Goal: Information Seeking & Learning: Learn about a topic

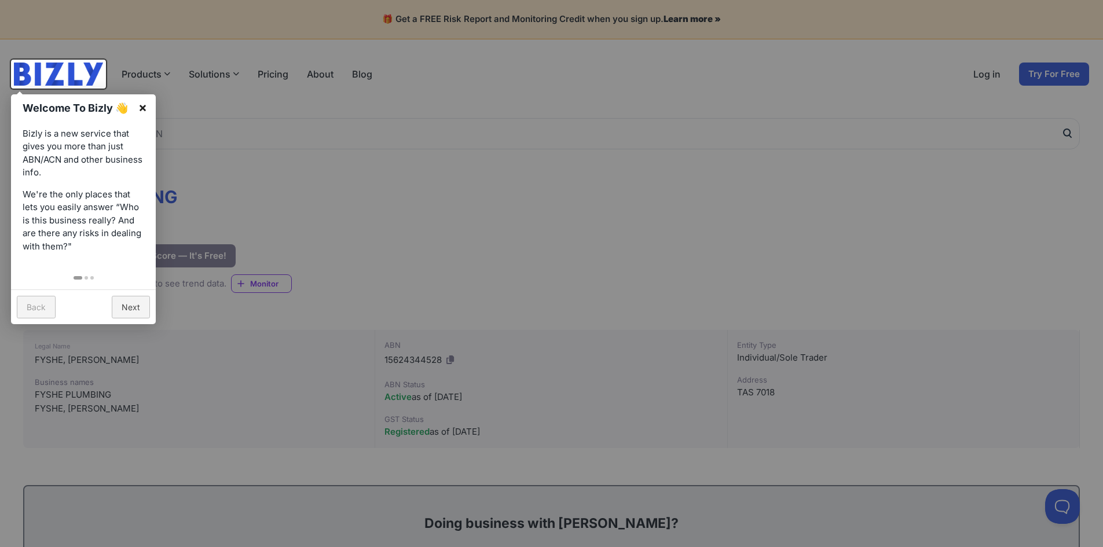
click at [147, 104] on link "×" at bounding box center [143, 107] width 26 height 26
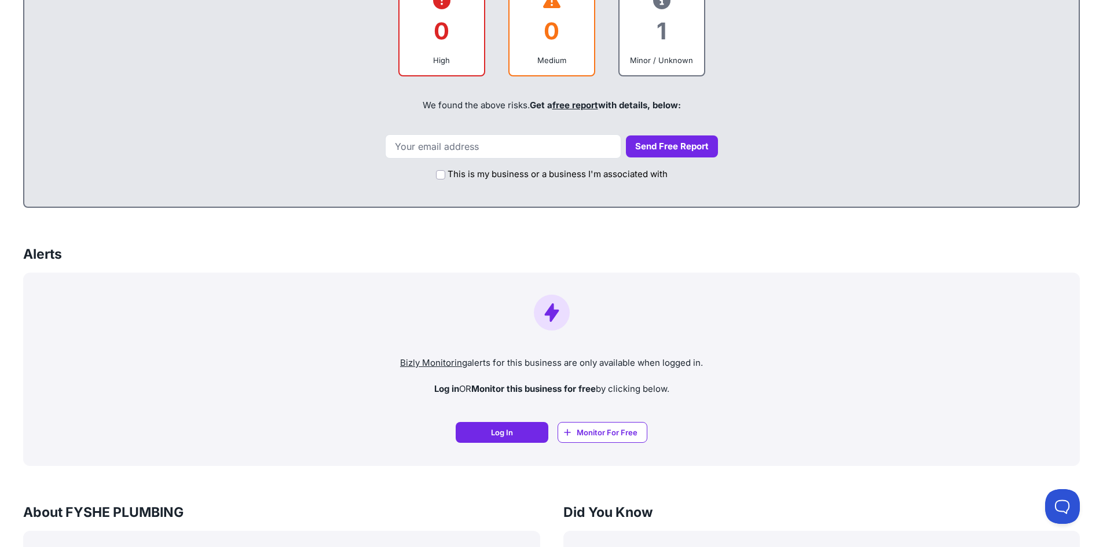
scroll to position [579, 0]
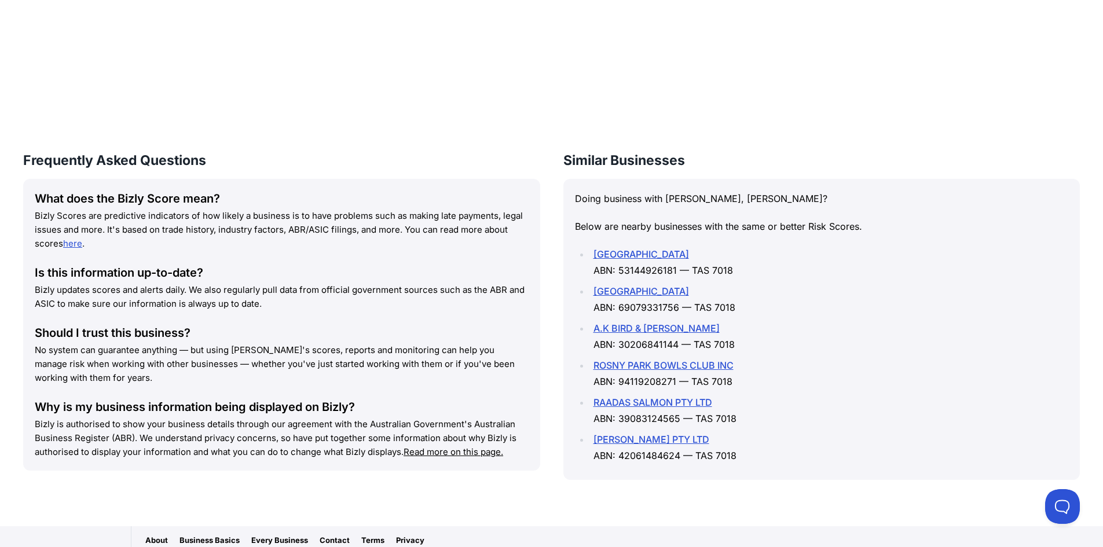
scroll to position [1258, 0]
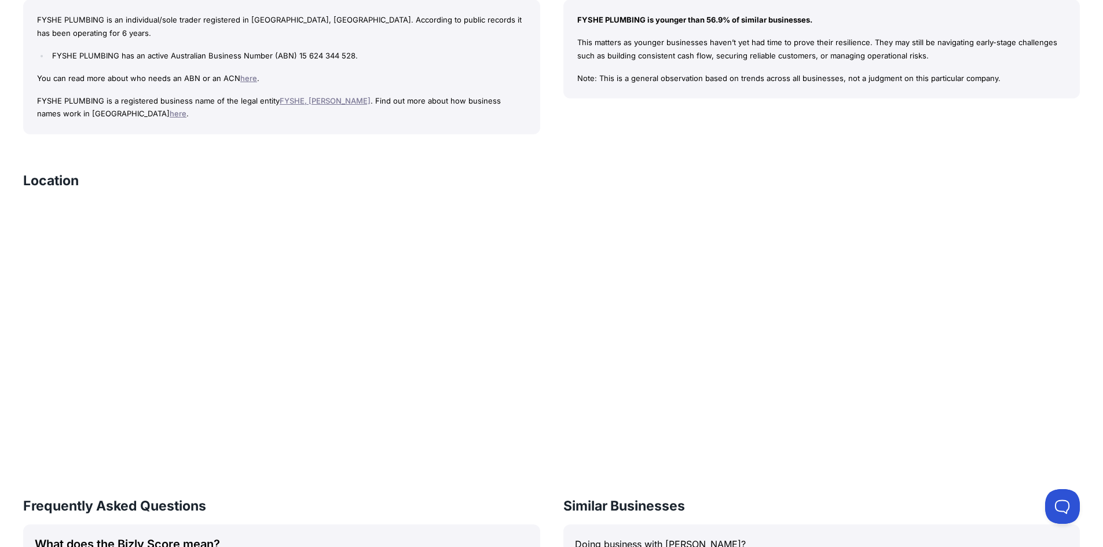
scroll to position [1143, 0]
